Goal: Information Seeking & Learning: Learn about a topic

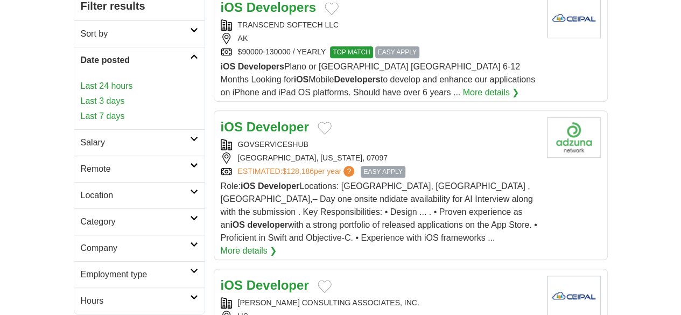
scroll to position [215, 0]
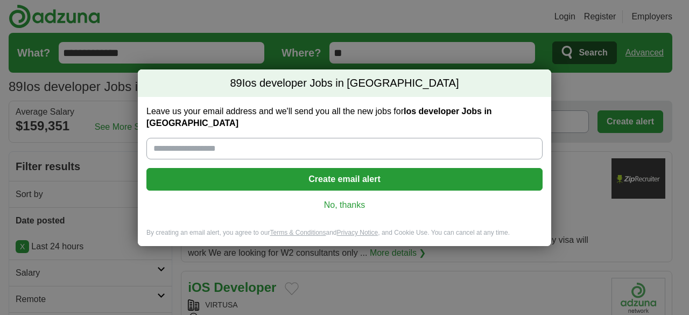
click at [331, 199] on link "No, thanks" at bounding box center [344, 205] width 379 height 12
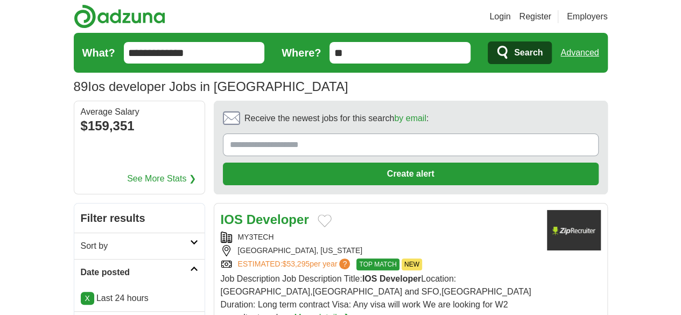
scroll to position [215, 0]
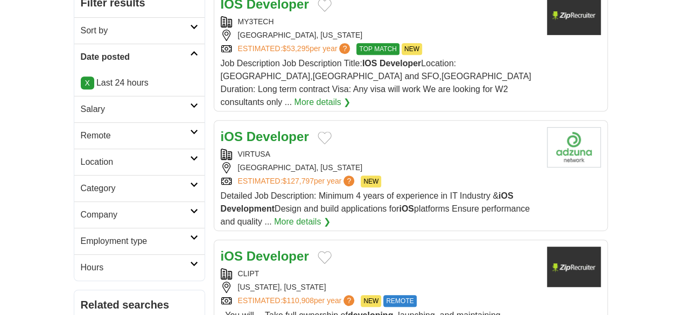
click at [74, 122] on link "Remote" at bounding box center [139, 135] width 130 height 26
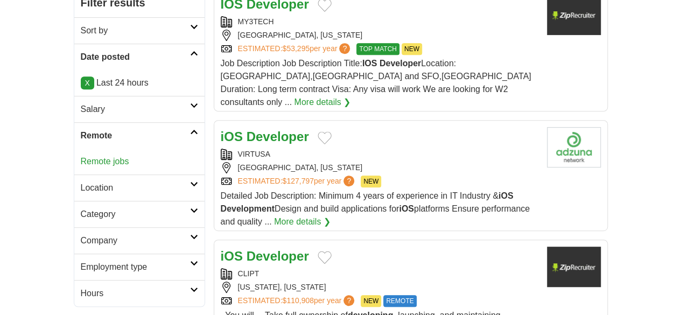
click at [81, 157] on link "Remote jobs" at bounding box center [105, 161] width 48 height 9
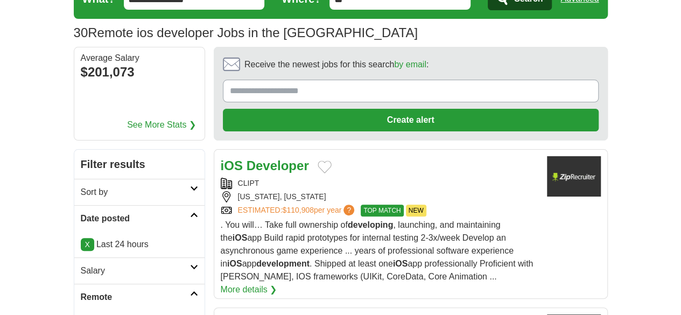
click at [221, 158] on strong "iOS" at bounding box center [232, 165] width 22 height 15
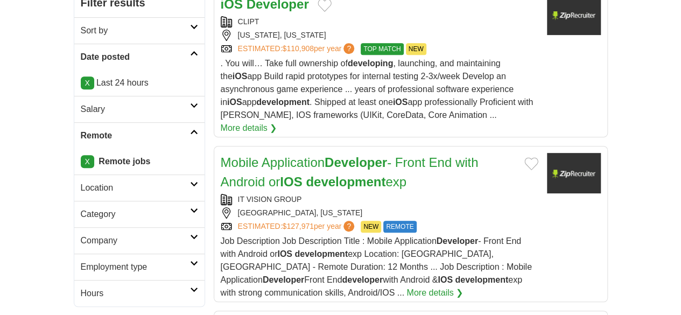
click at [306, 174] on strong "development" at bounding box center [346, 181] width 80 height 15
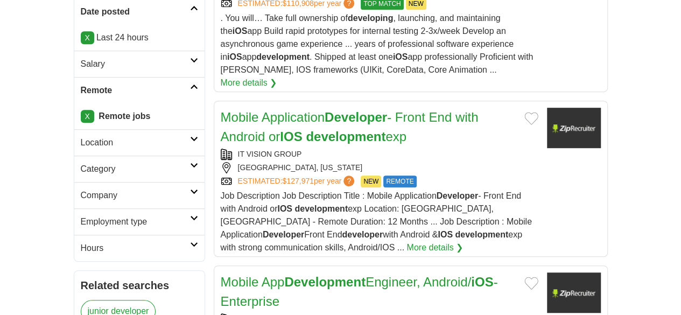
scroll to position [323, 0]
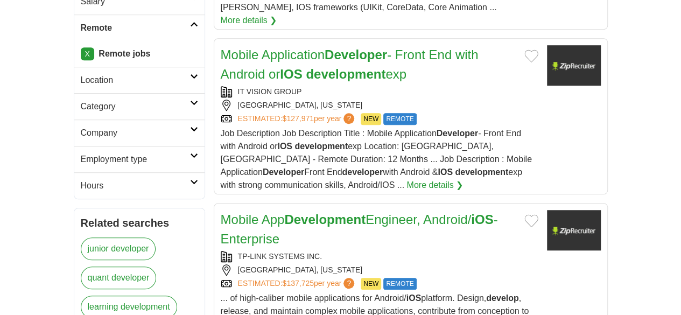
click at [223, 212] on link "Mobile App Development Engineer, Android/ iOS - Enterprise" at bounding box center [359, 229] width 277 height 34
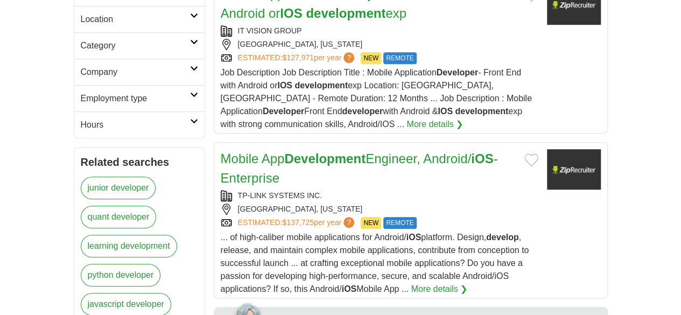
scroll to position [485, 0]
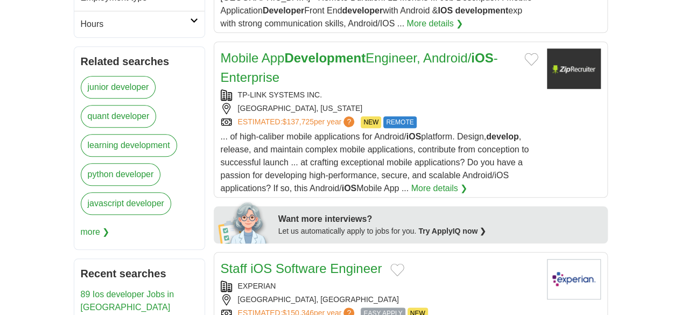
click at [223, 261] on link "Staff iOS Software Engineer" at bounding box center [302, 268] width 162 height 15
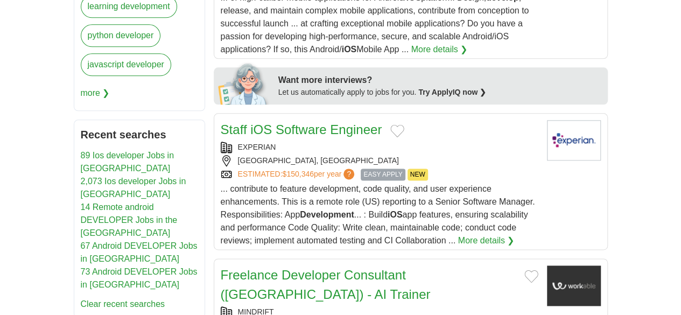
scroll to position [646, 0]
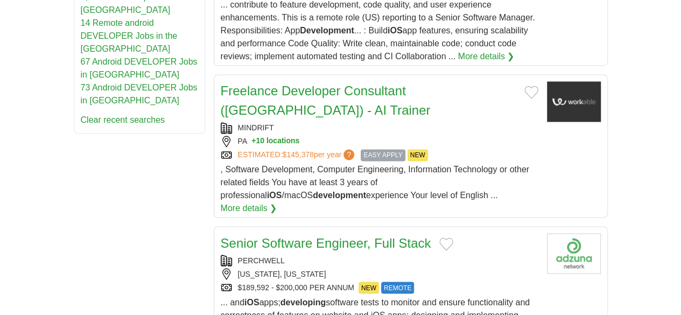
click at [274, 235] on link "Senior Software Engineer, Full Stack" at bounding box center [326, 242] width 211 height 15
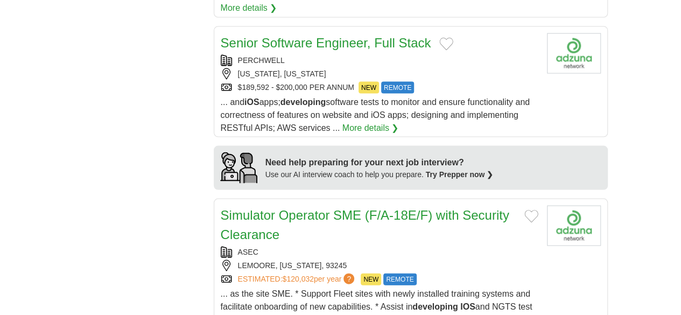
scroll to position [1023, 0]
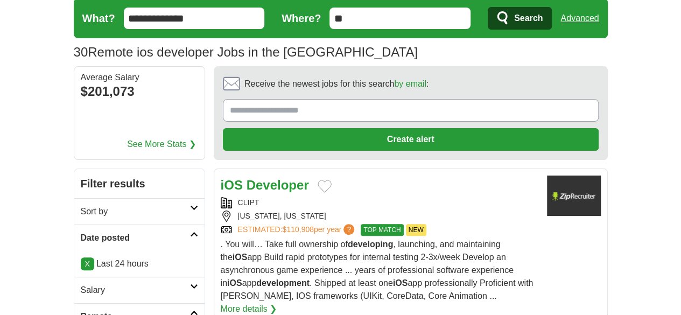
scroll to position [0, 0]
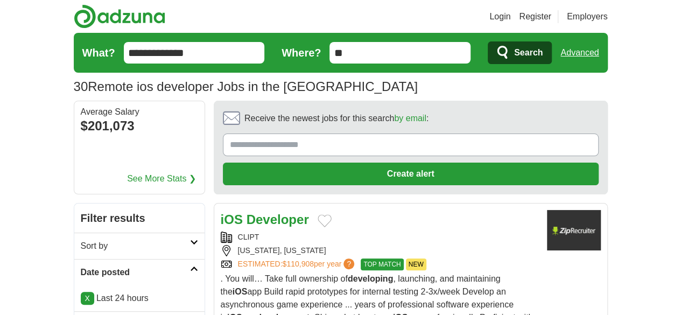
click at [178, 56] on input "**********" at bounding box center [194, 53] width 141 height 22
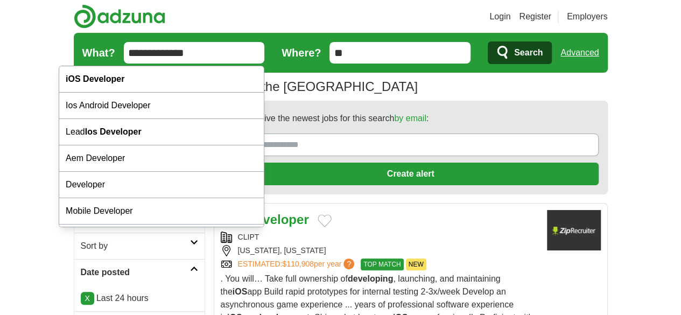
click at [178, 56] on input "**********" at bounding box center [194, 53] width 141 height 22
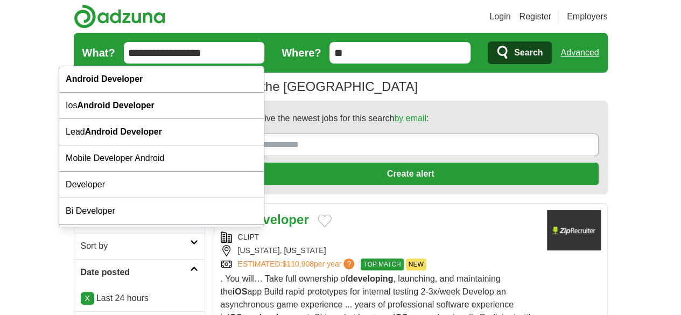
type input "**********"
click at [488, 41] on button "Search" at bounding box center [520, 52] width 64 height 23
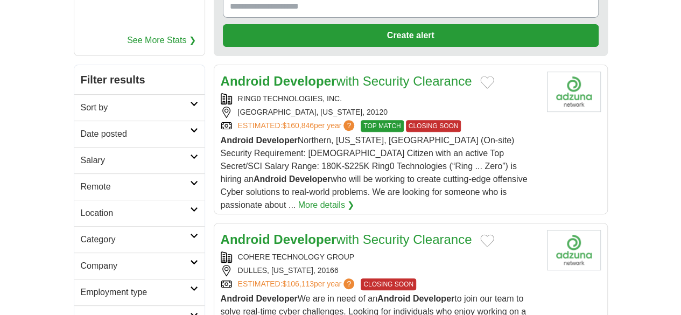
scroll to position [162, 0]
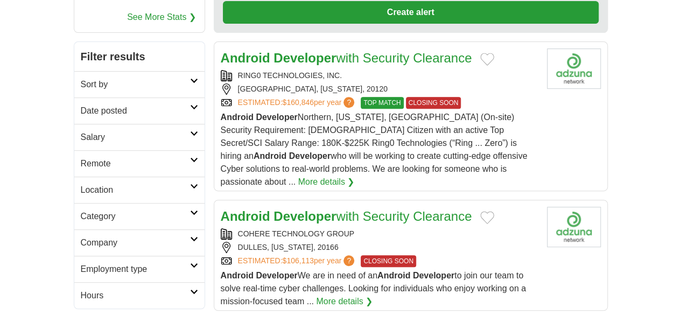
click at [74, 97] on link "Date posted" at bounding box center [139, 110] width 130 height 26
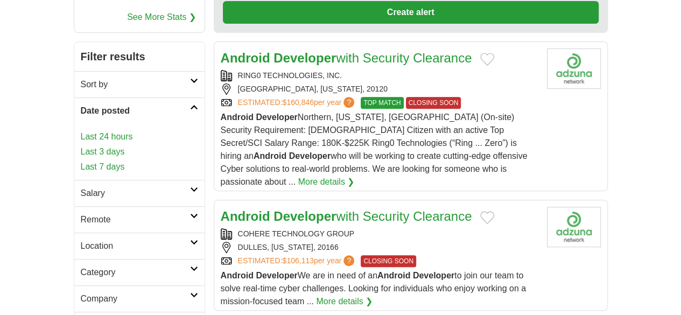
click at [81, 130] on link "Last 24 hours" at bounding box center [139, 136] width 117 height 13
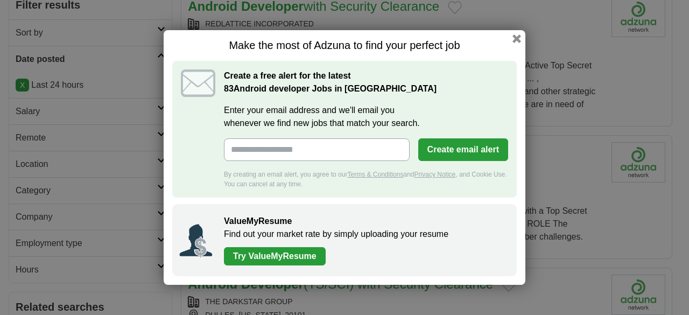
scroll to position [162, 0]
click at [517, 38] on button "button" at bounding box center [517, 39] width 12 height 12
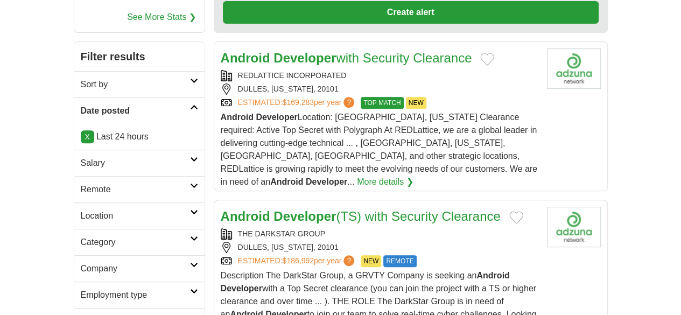
click at [81, 183] on h2 "Remote" at bounding box center [135, 189] width 109 height 13
click at [81, 211] on link "Remote jobs" at bounding box center [105, 215] width 48 height 9
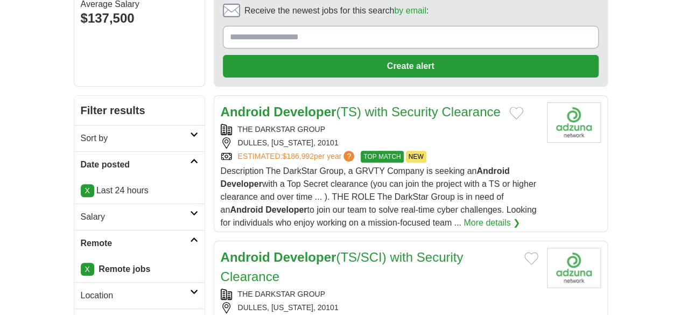
click at [81, 211] on h2 "Salary" at bounding box center [135, 217] width 109 height 13
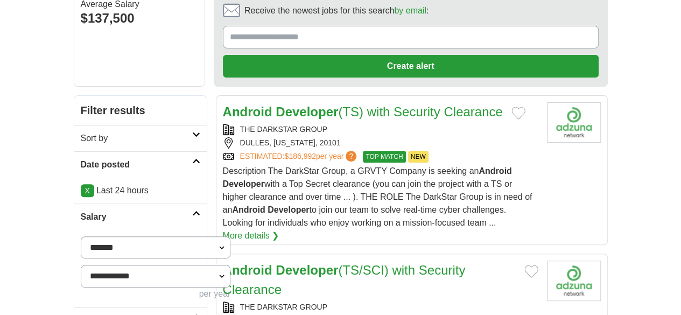
click at [81, 236] on select "**********" at bounding box center [156, 247] width 150 height 22
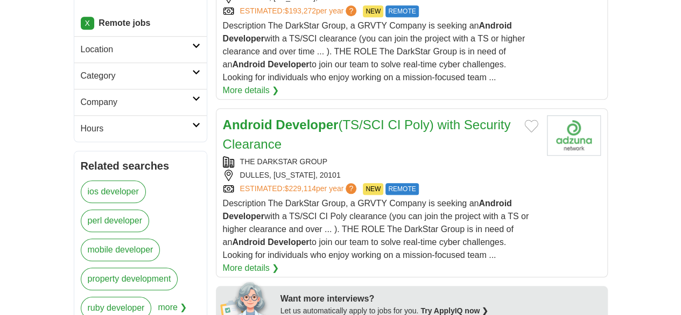
scroll to position [485, 0]
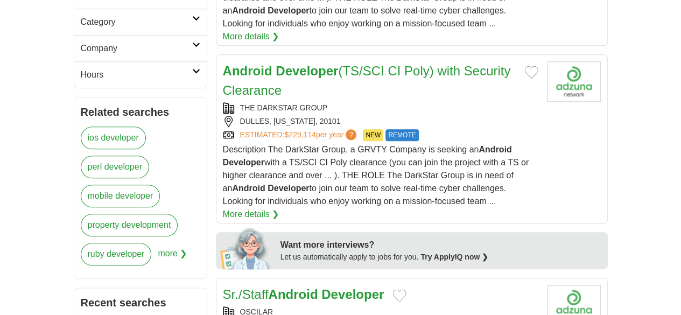
click at [268, 287] on strong "Android" at bounding box center [293, 294] width 50 height 15
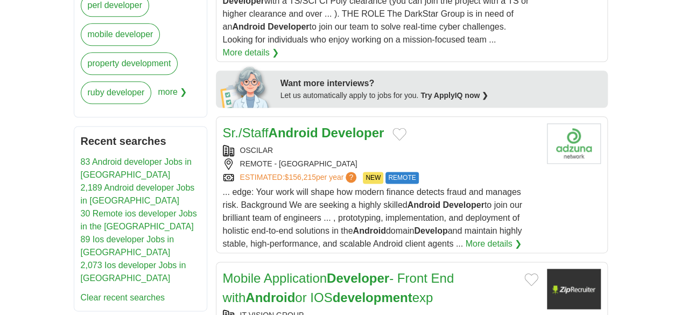
click at [241, 269] on h2 "Mobile Application Developer - Front End with Android or IOS development exp" at bounding box center [369, 288] width 293 height 39
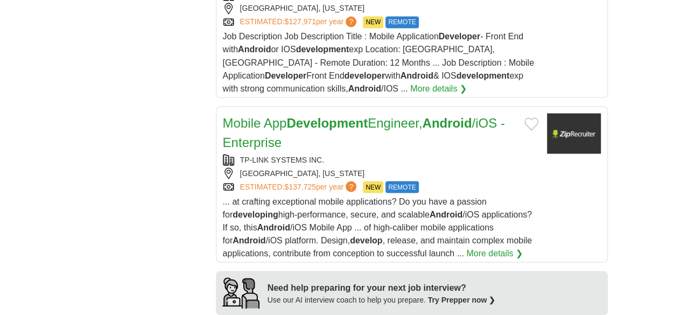
scroll to position [969, 0]
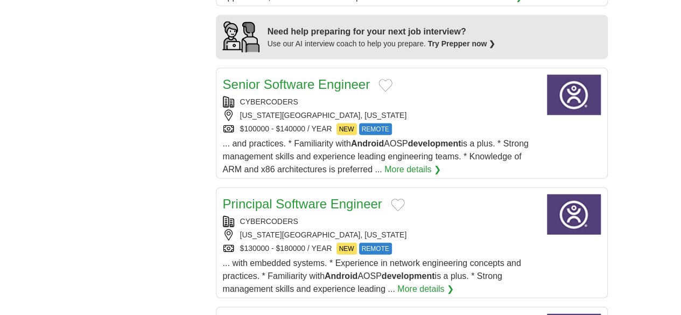
scroll to position [1238, 0]
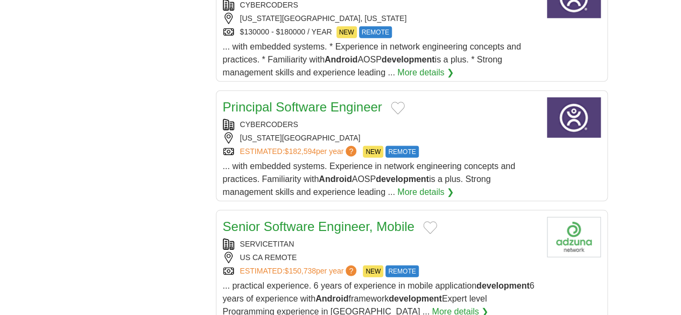
scroll to position [1561, 0]
